Goal: Information Seeking & Learning: Understand process/instructions

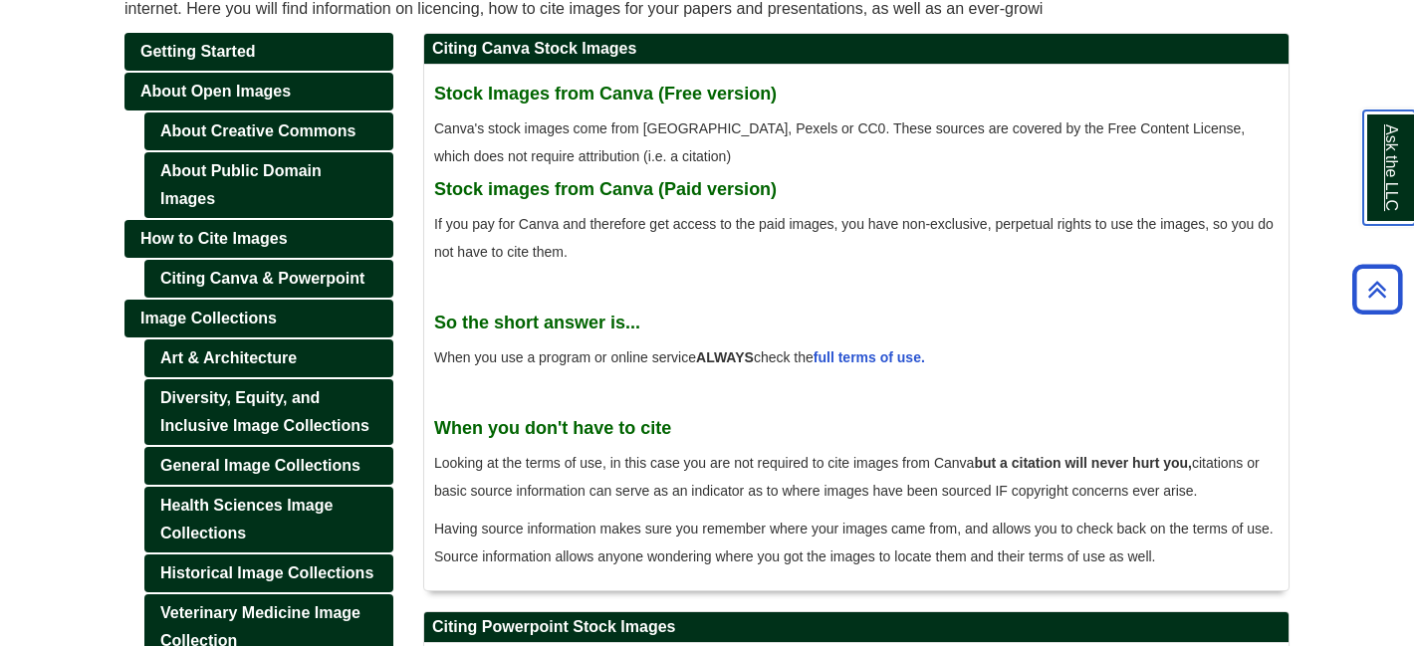
scroll to position [320, 0]
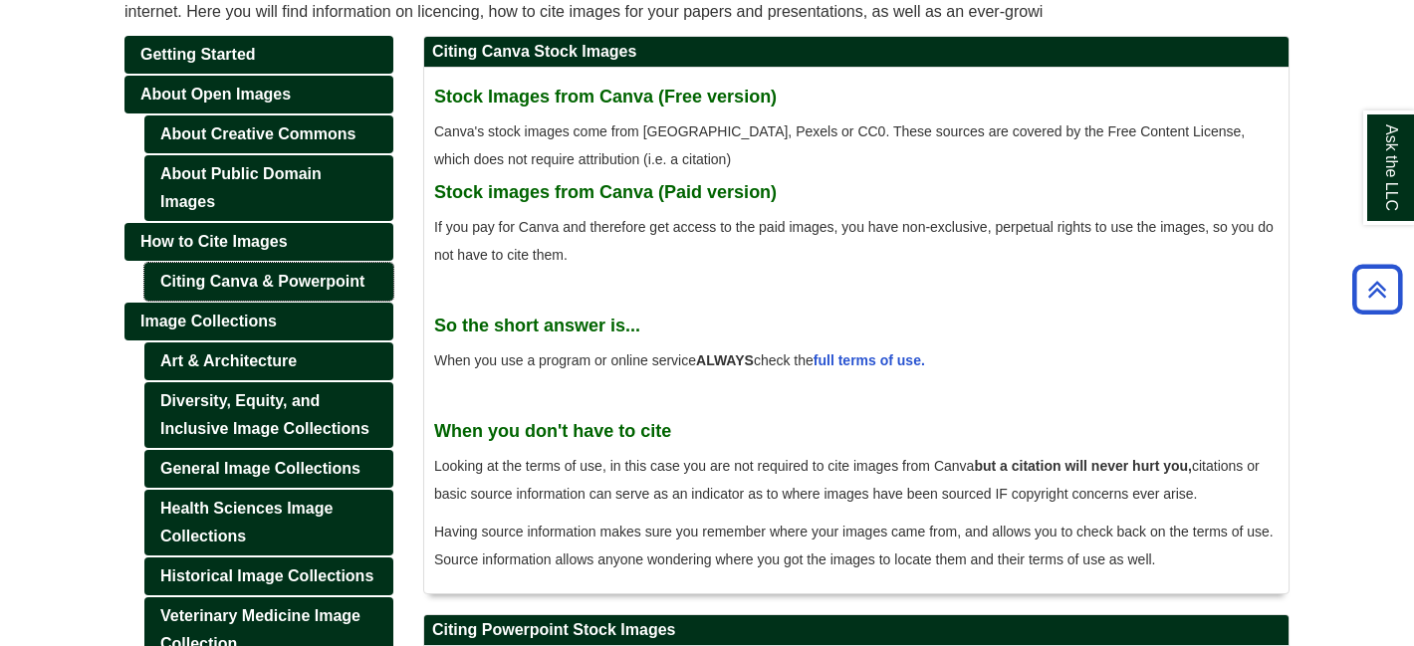
click at [291, 277] on link "Citing Canva & Powerpoint" at bounding box center [268, 282] width 249 height 38
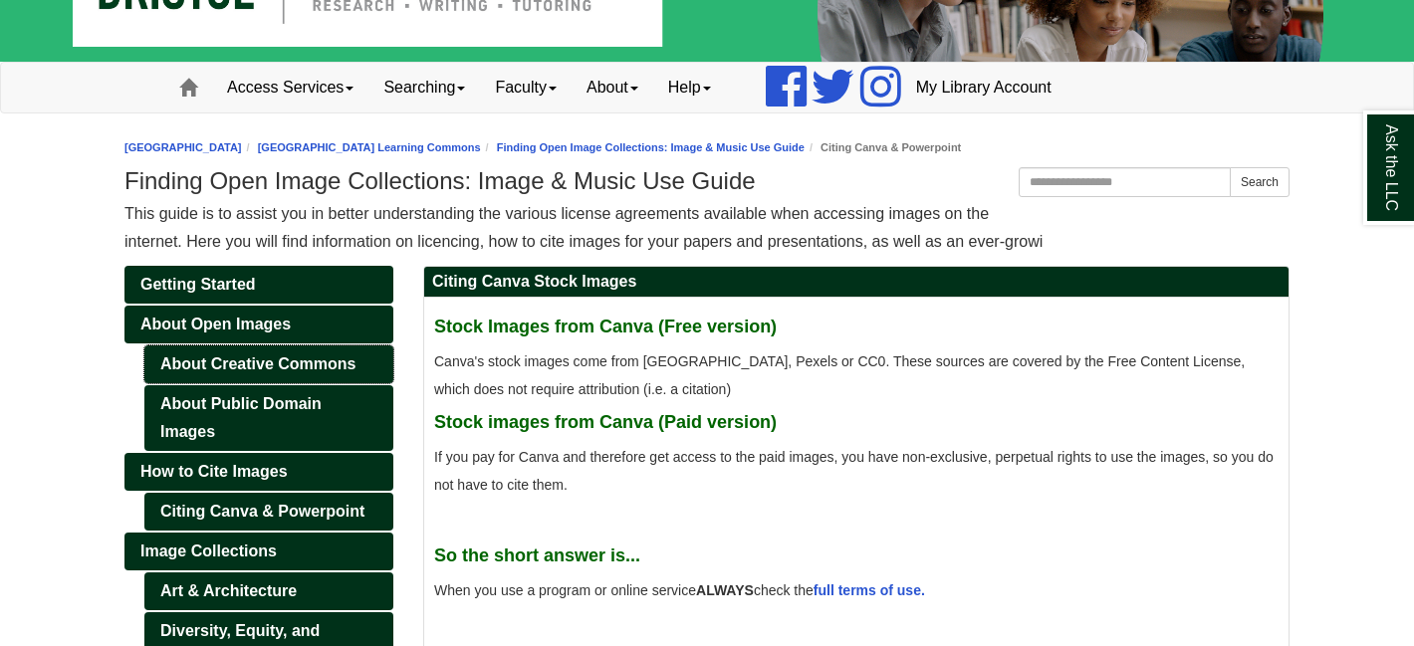
scroll to position [110, 0]
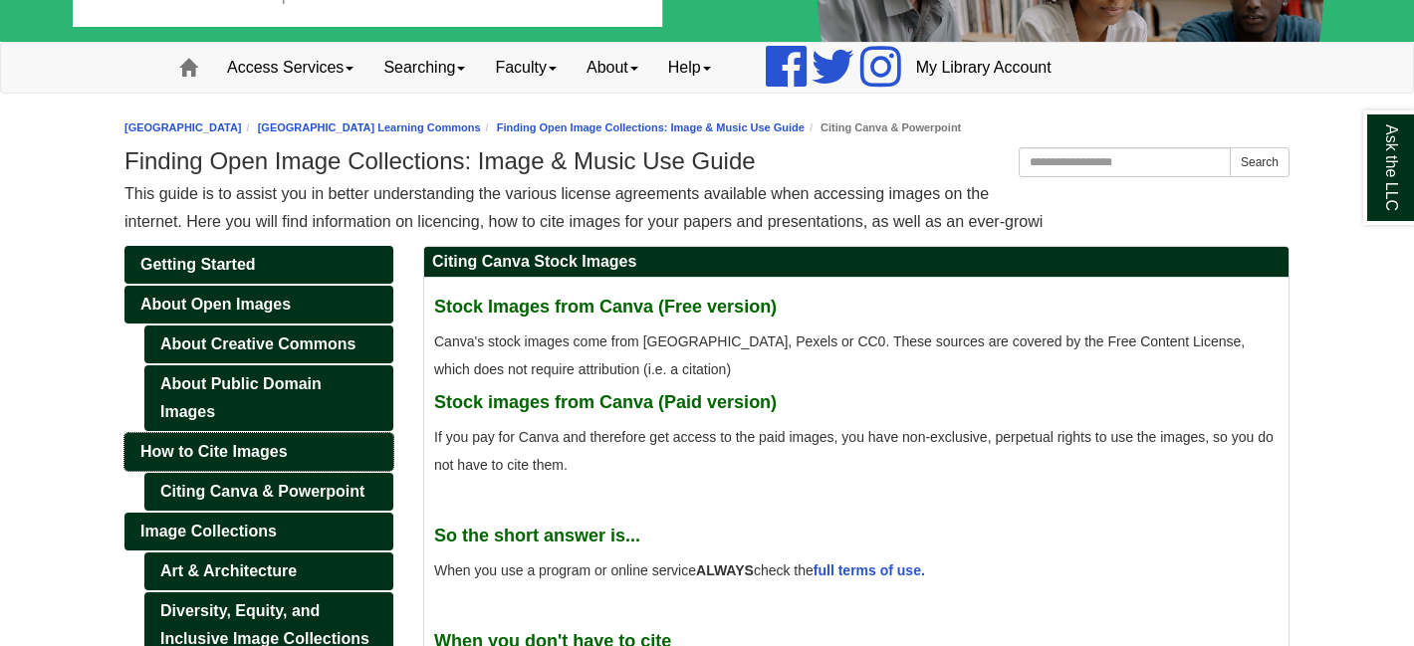
click at [253, 454] on span "How to Cite Images" at bounding box center [213, 451] width 147 height 17
